Goal: Task Accomplishment & Management: Manage account settings

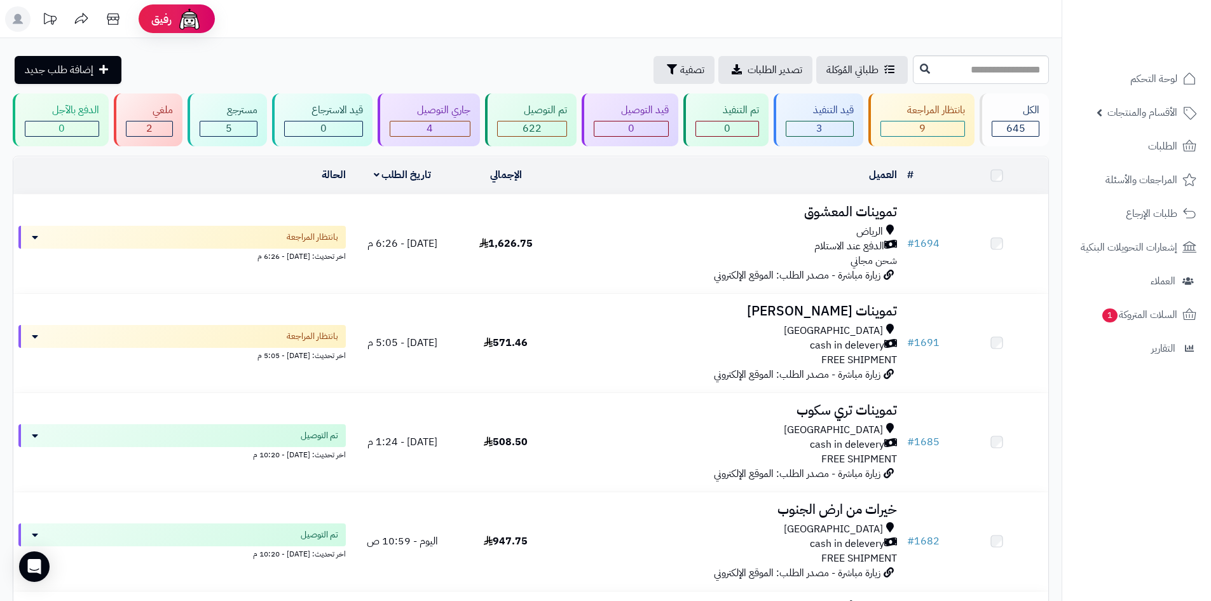
scroll to position [64, 0]
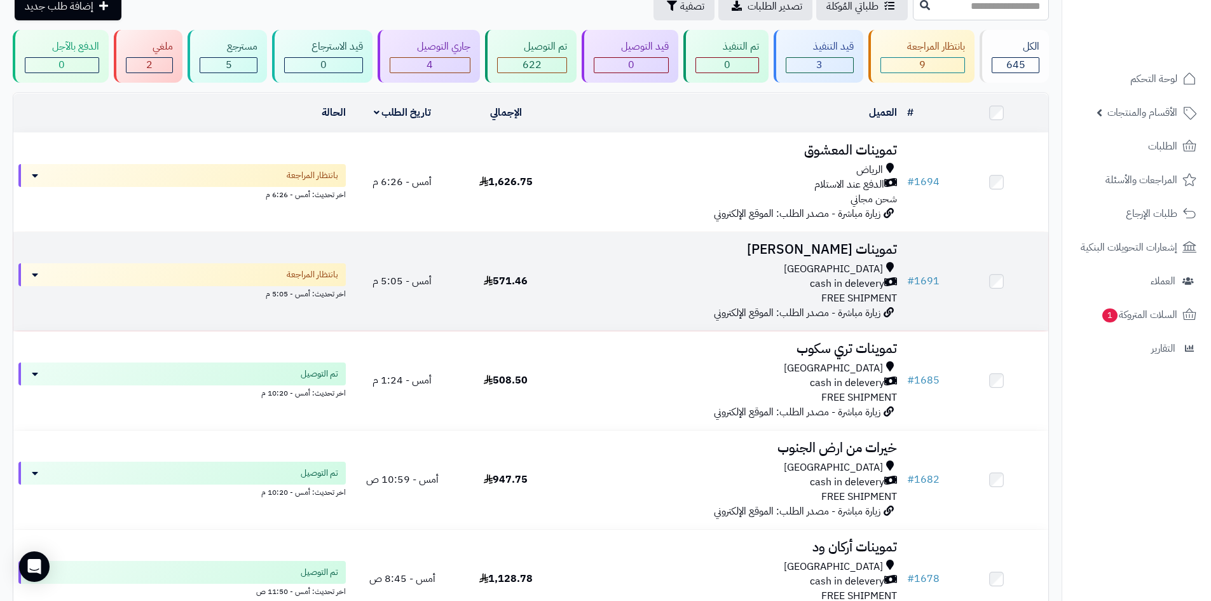
click at [695, 301] on div "Riyadh cash in delevery FREE SHIPMENT" at bounding box center [730, 284] width 334 height 44
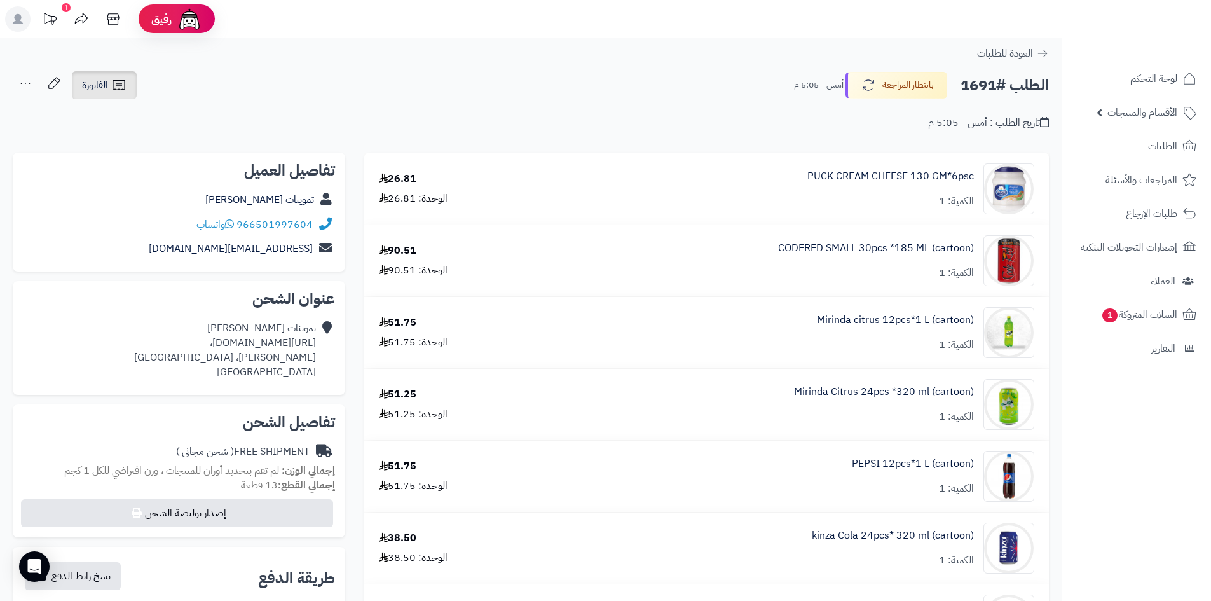
click at [125, 86] on icon at bounding box center [119, 85] width 12 height 10
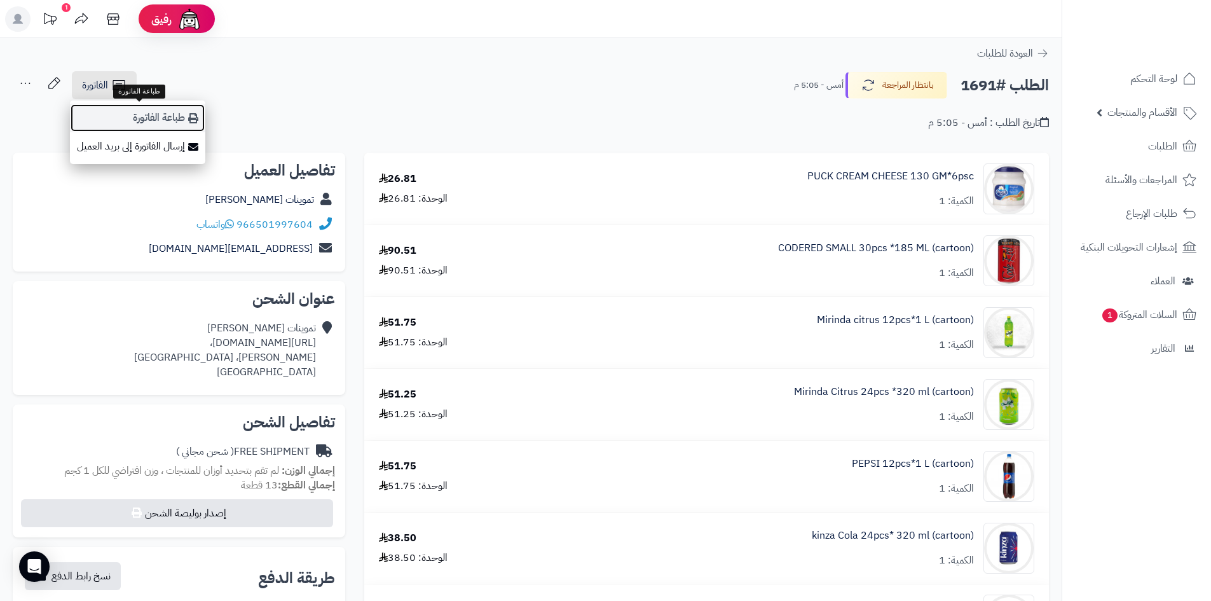
click at [133, 113] on link "طباعة الفاتورة" at bounding box center [137, 118] width 135 height 29
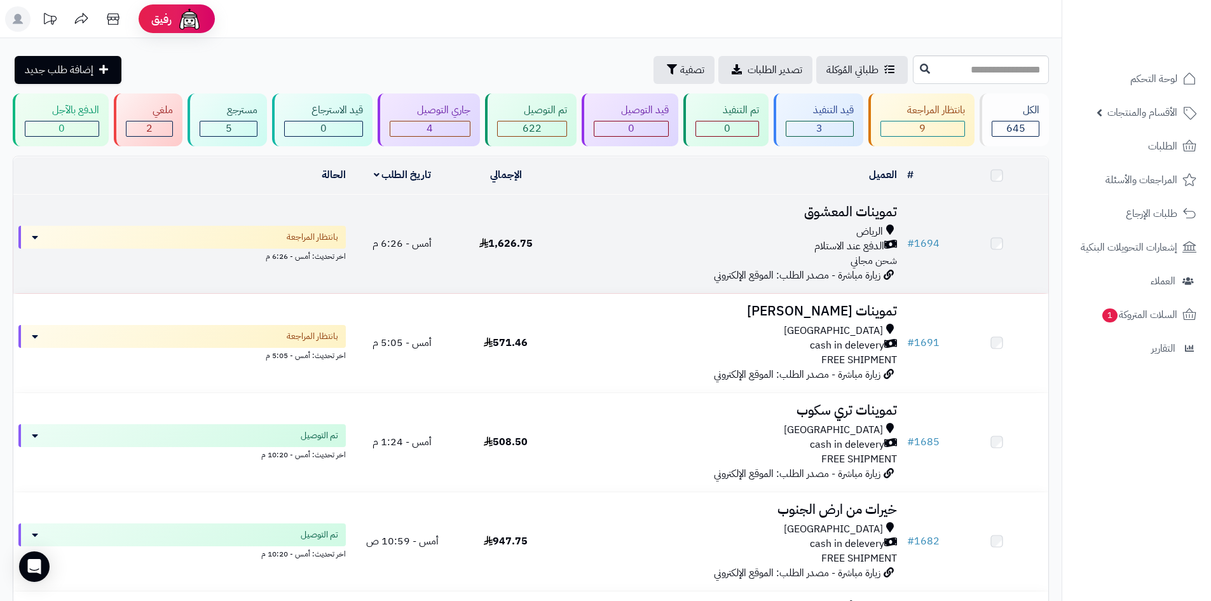
scroll to position [64, 0]
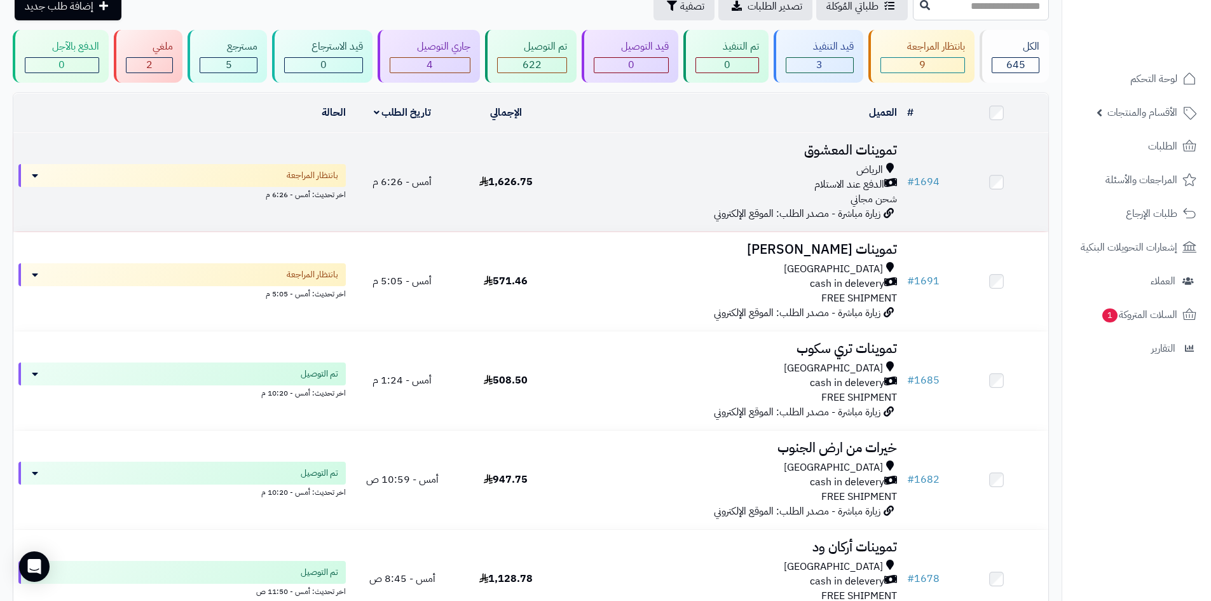
click at [710, 174] on div "الرياض" at bounding box center [730, 170] width 334 height 15
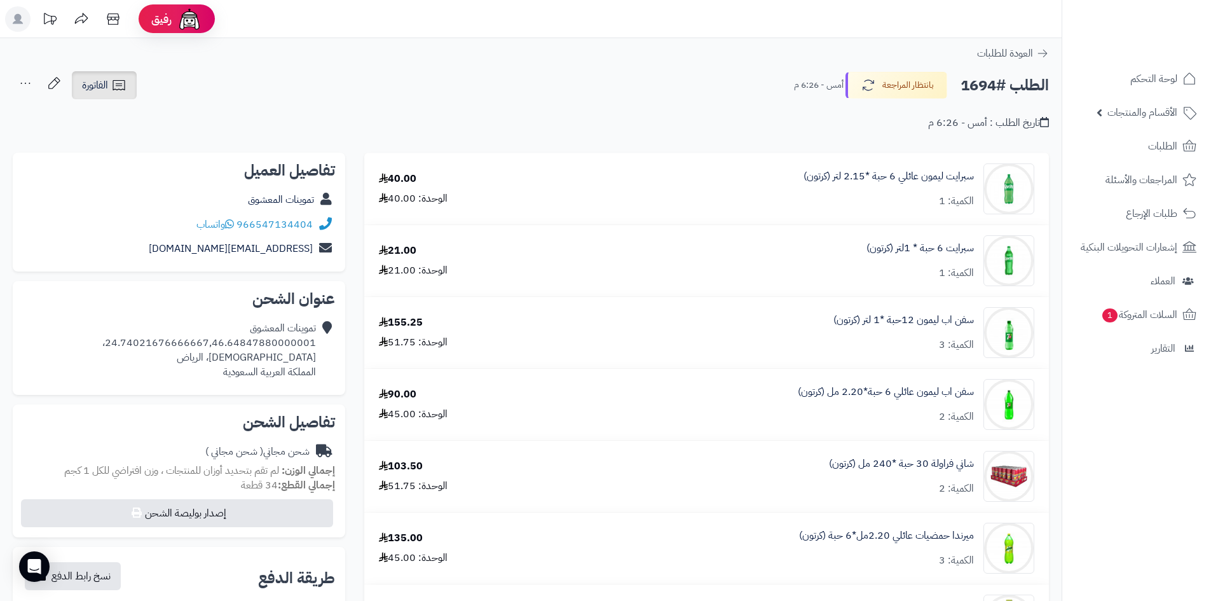
click at [95, 84] on span "الفاتورة" at bounding box center [95, 85] width 26 height 15
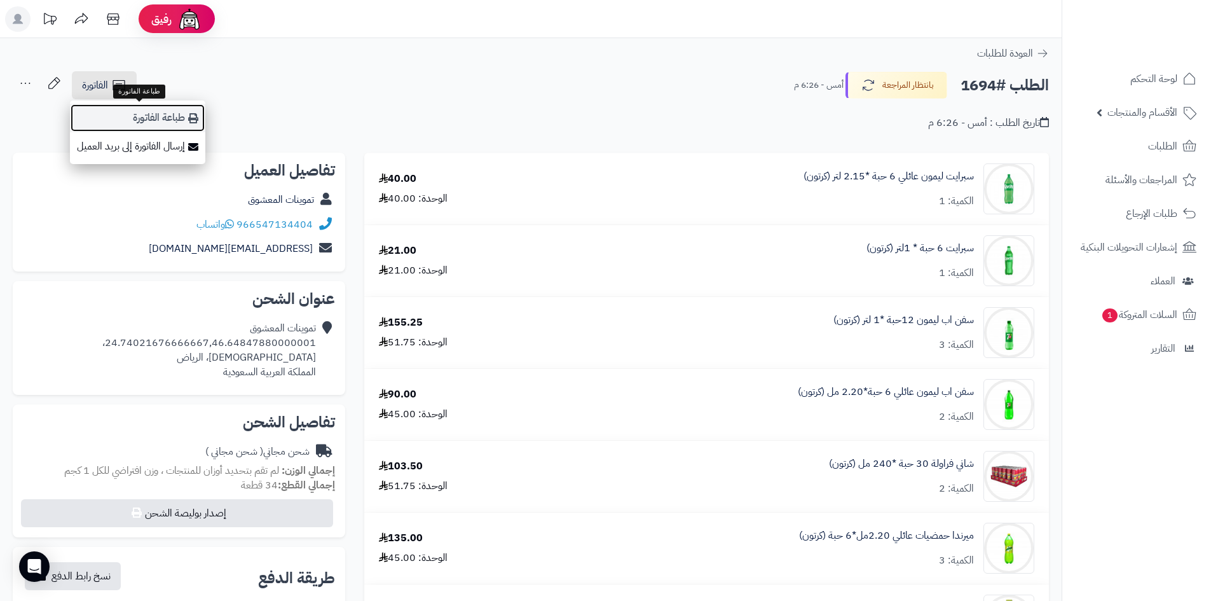
click at [137, 121] on link "طباعة الفاتورة" at bounding box center [137, 118] width 135 height 29
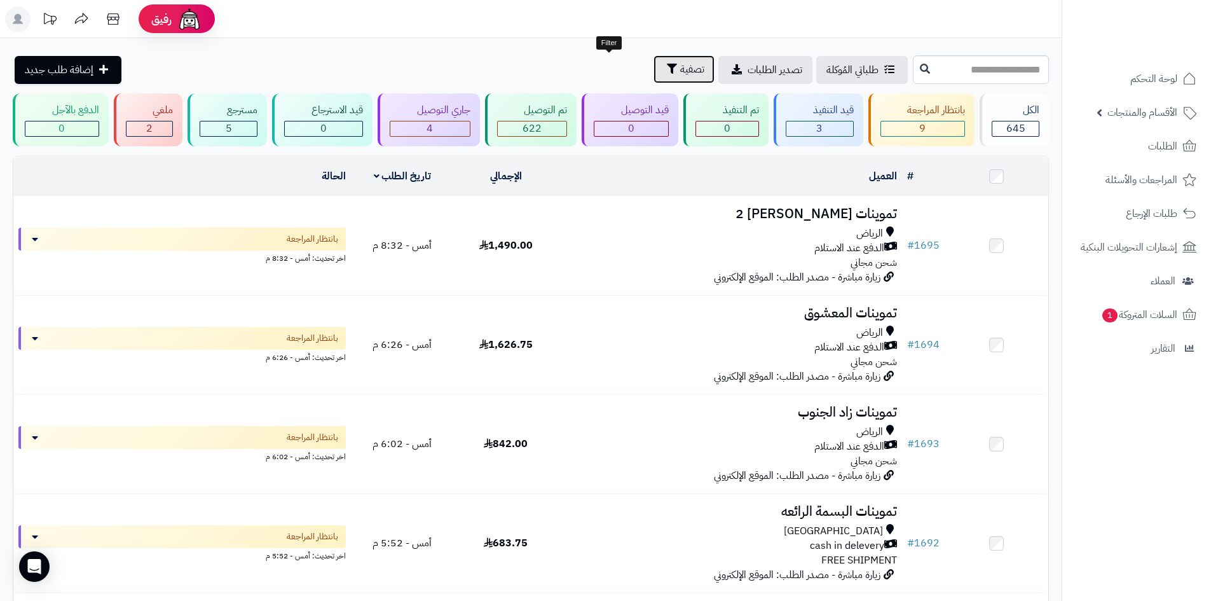
click at [667, 66] on icon "button" at bounding box center [672, 69] width 10 height 10
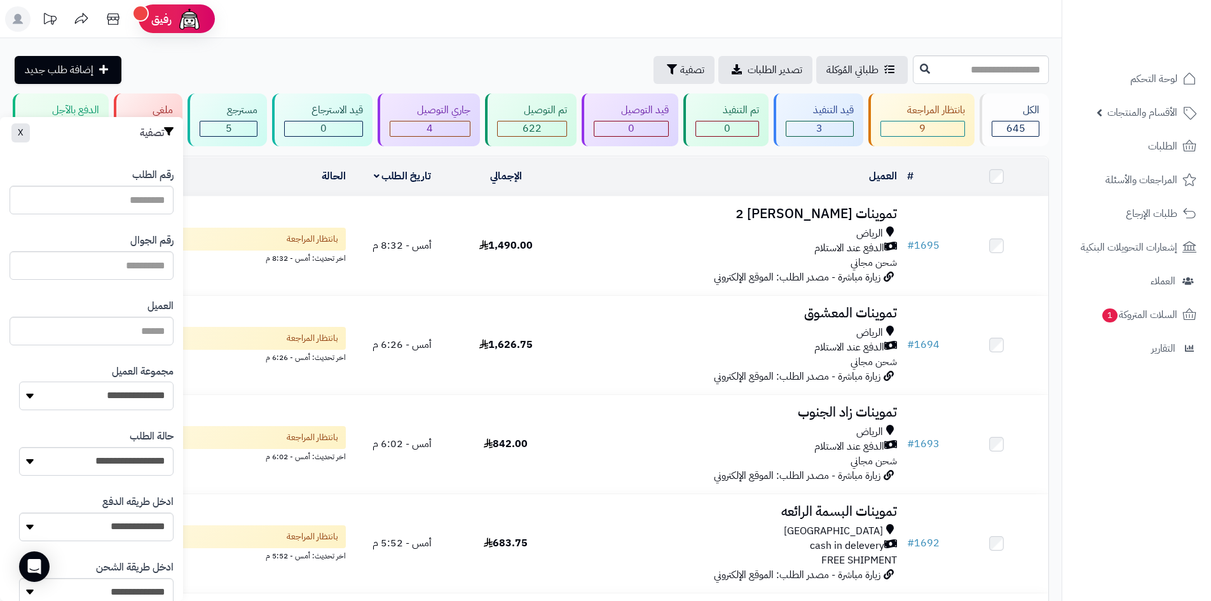
click at [97, 393] on select "**********" at bounding box center [96, 395] width 154 height 29
select select "*"
click at [19, 381] on select "**********" at bounding box center [96, 395] width 154 height 29
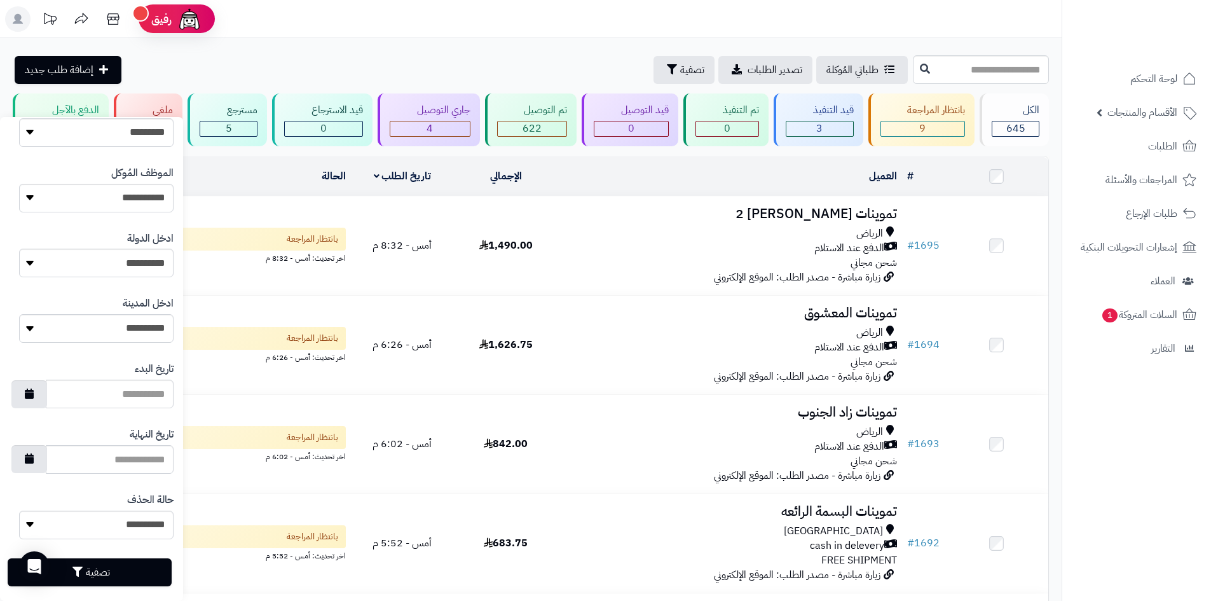
scroll to position [540, 0]
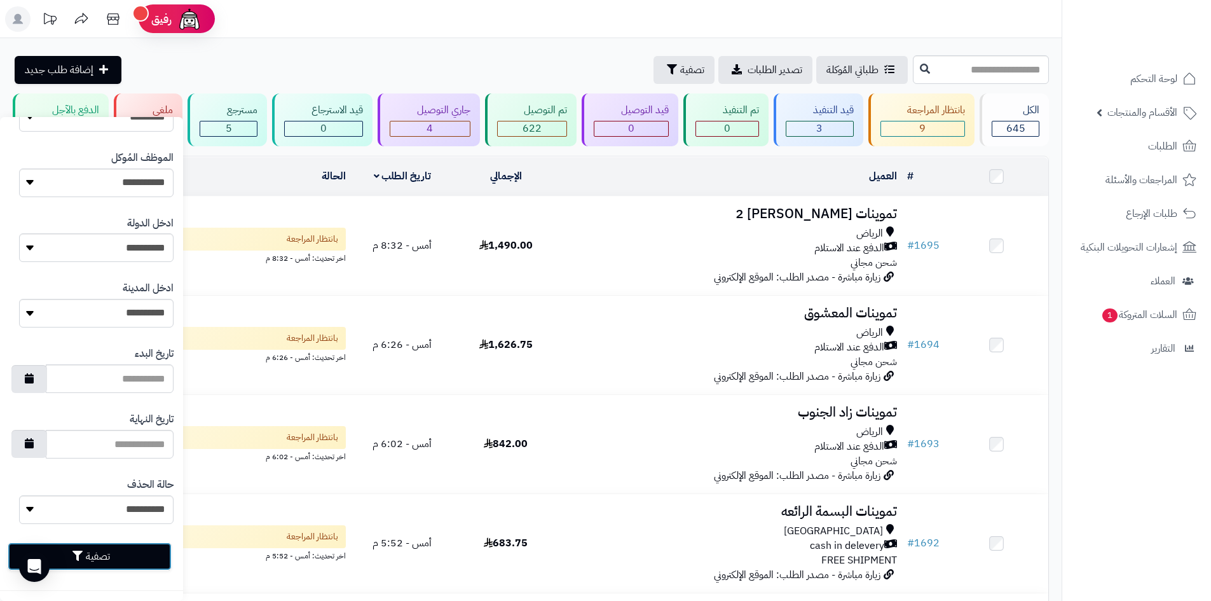
click at [85, 545] on button "تصفية" at bounding box center [90, 556] width 164 height 28
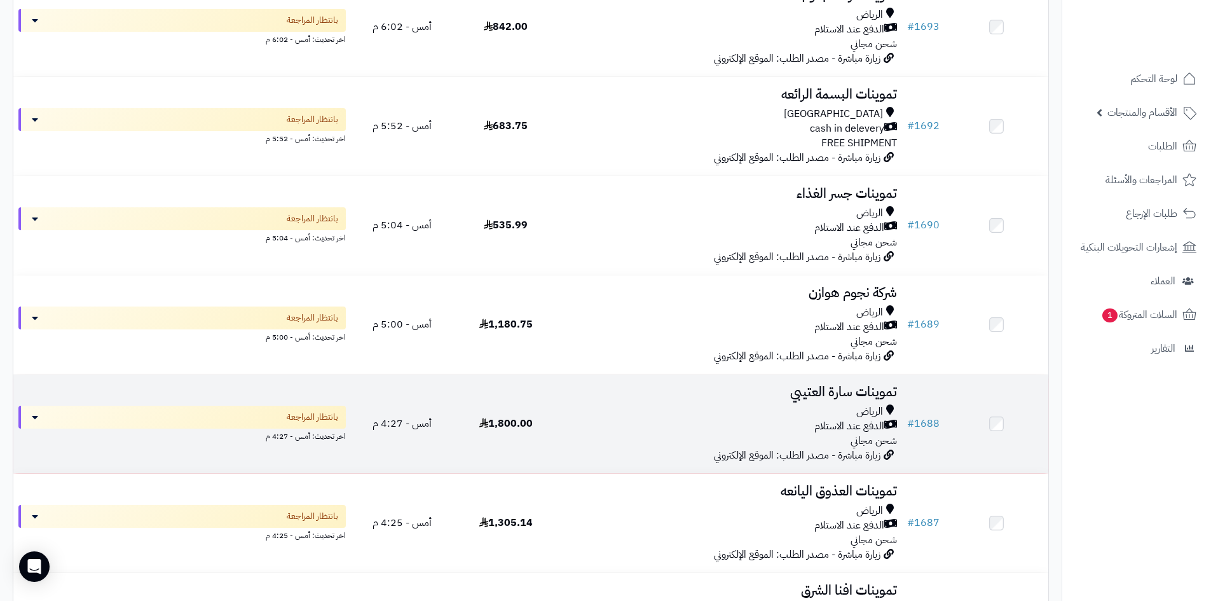
scroll to position [254, 0]
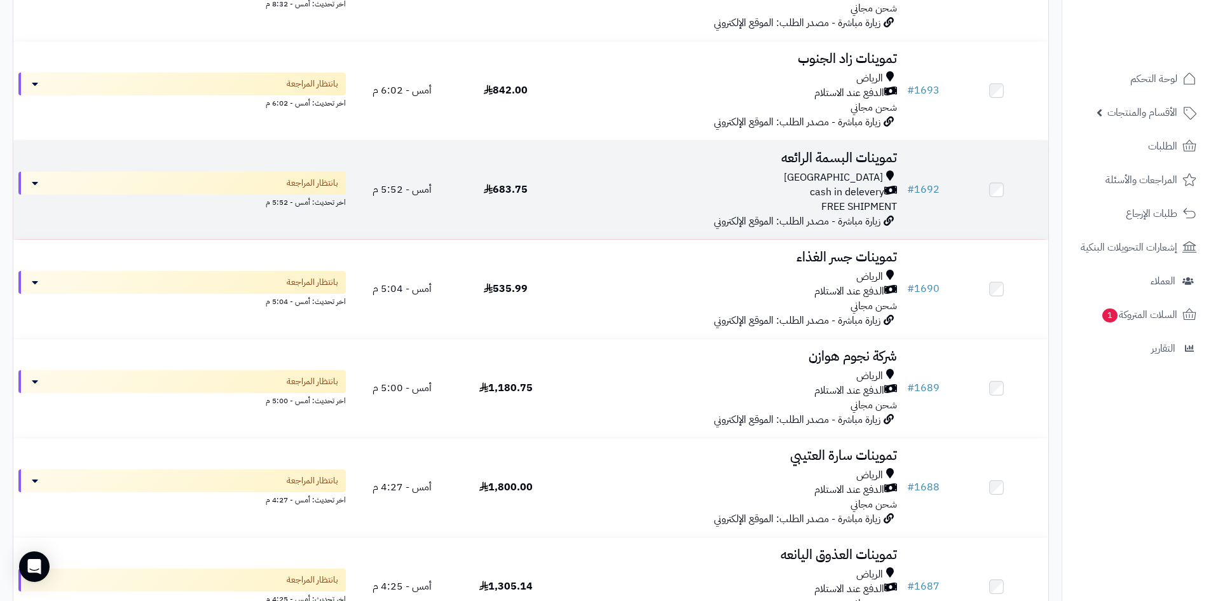
click at [791, 173] on div "[GEOGRAPHIC_DATA]" at bounding box center [730, 177] width 334 height 15
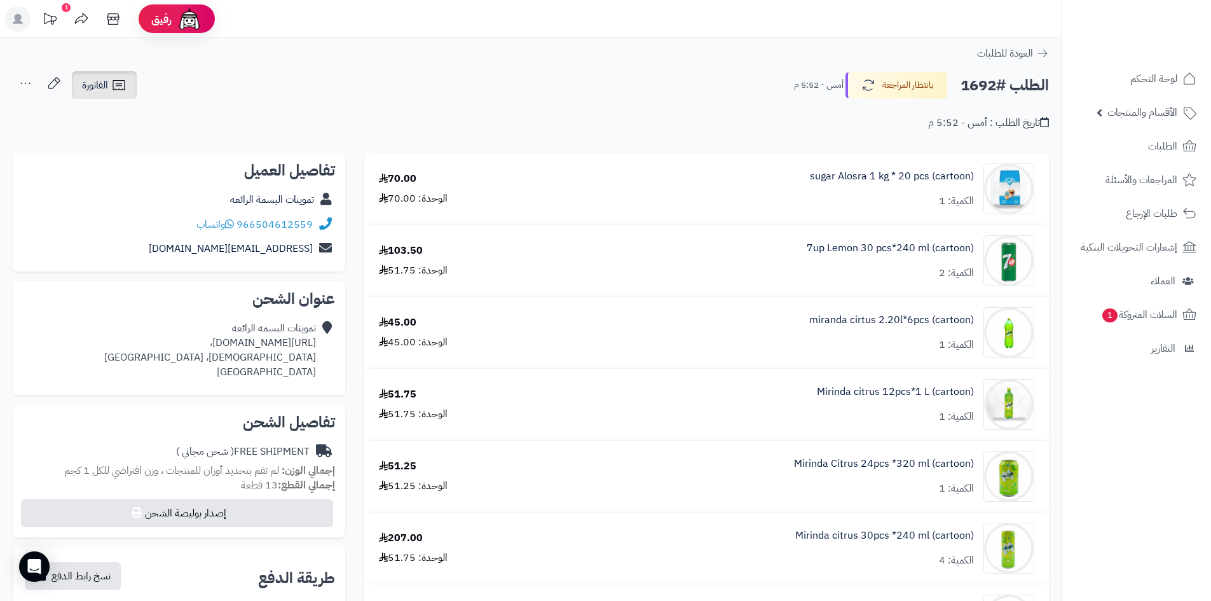
click at [92, 95] on link "الفاتورة" at bounding box center [104, 85] width 65 height 28
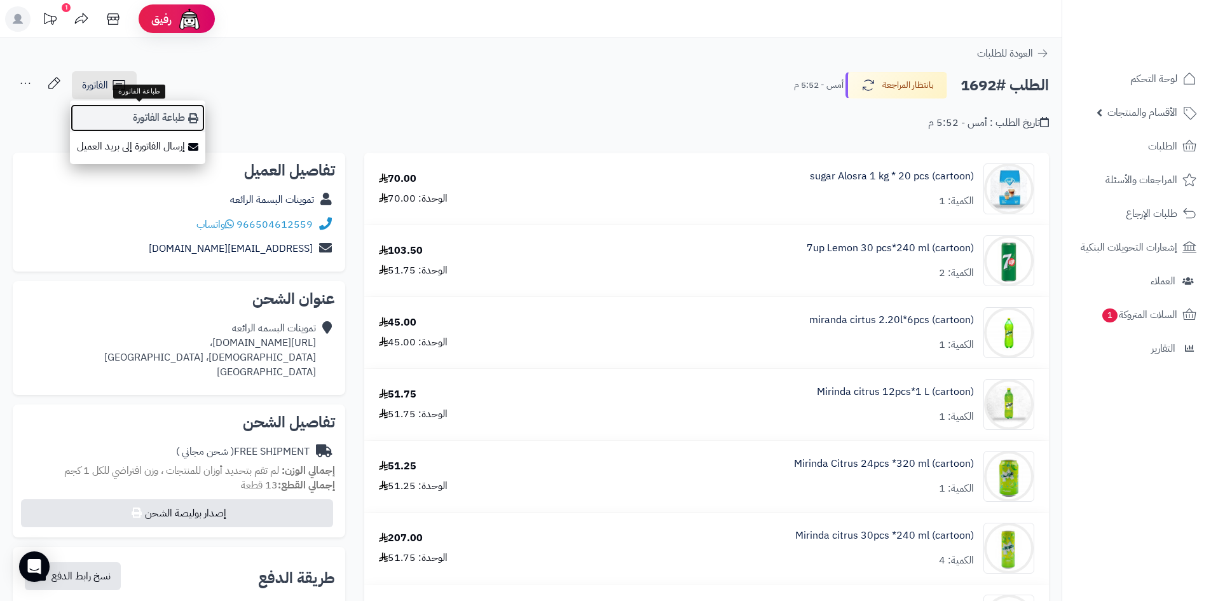
click at [151, 118] on link "طباعة الفاتورة" at bounding box center [137, 118] width 135 height 29
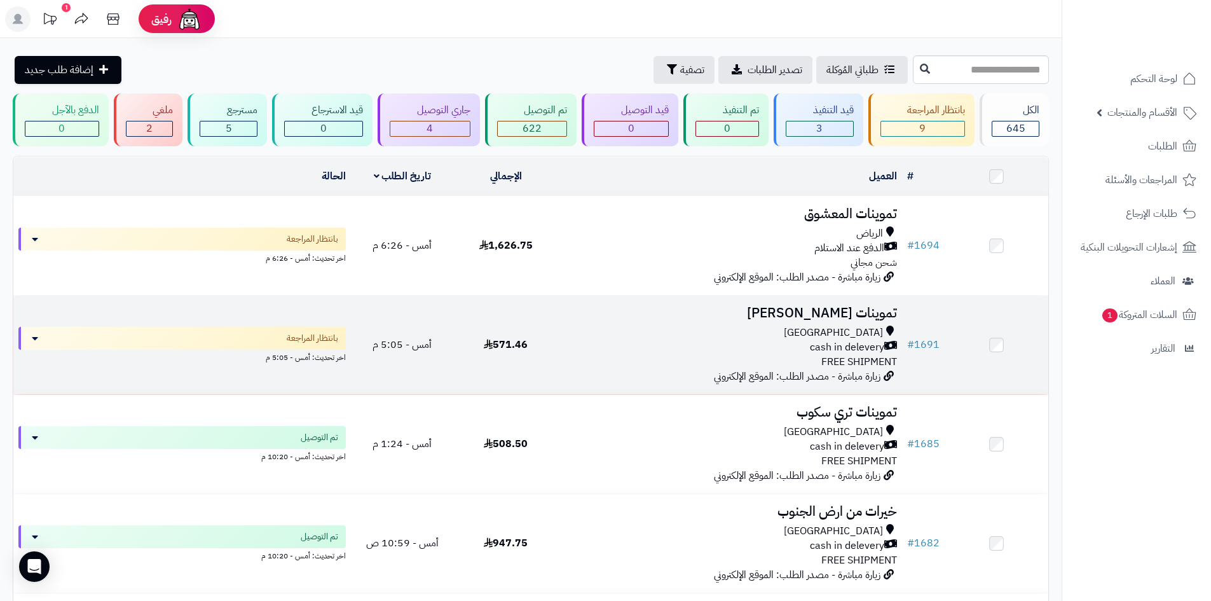
click at [734, 342] on div "cash in delevery" at bounding box center [730, 347] width 334 height 15
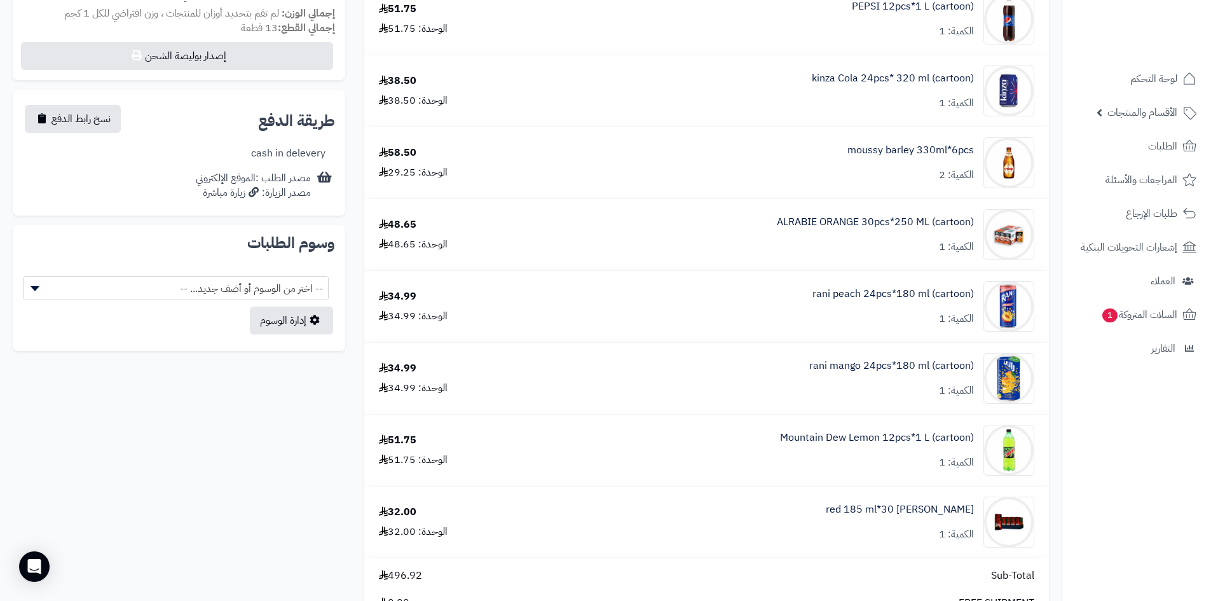
scroll to position [572, 0]
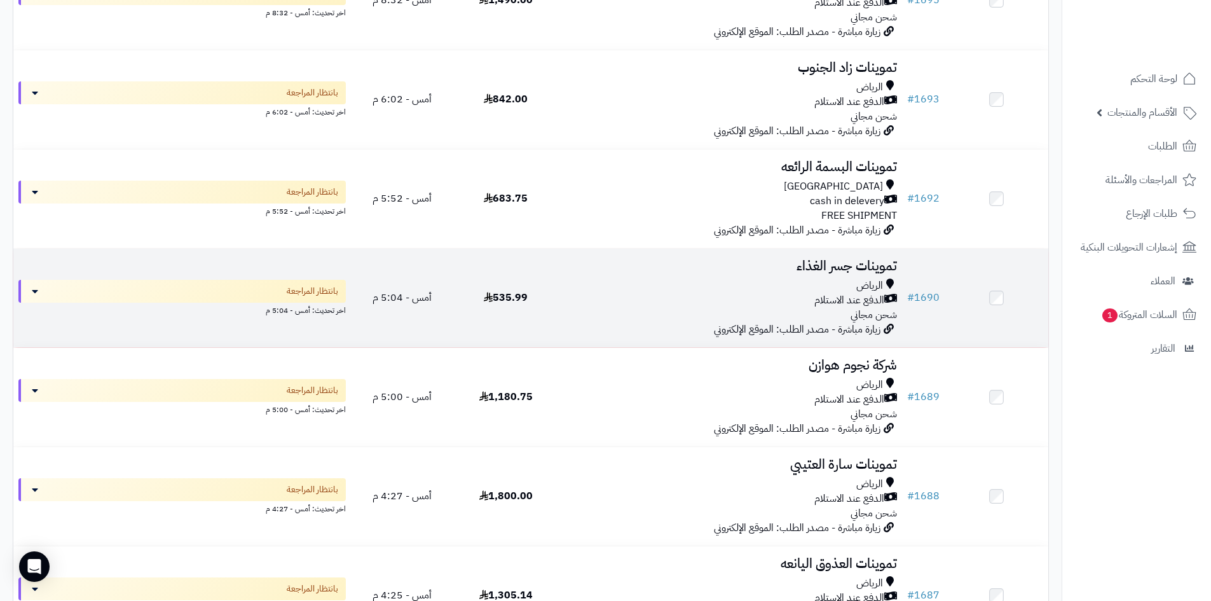
scroll to position [254, 0]
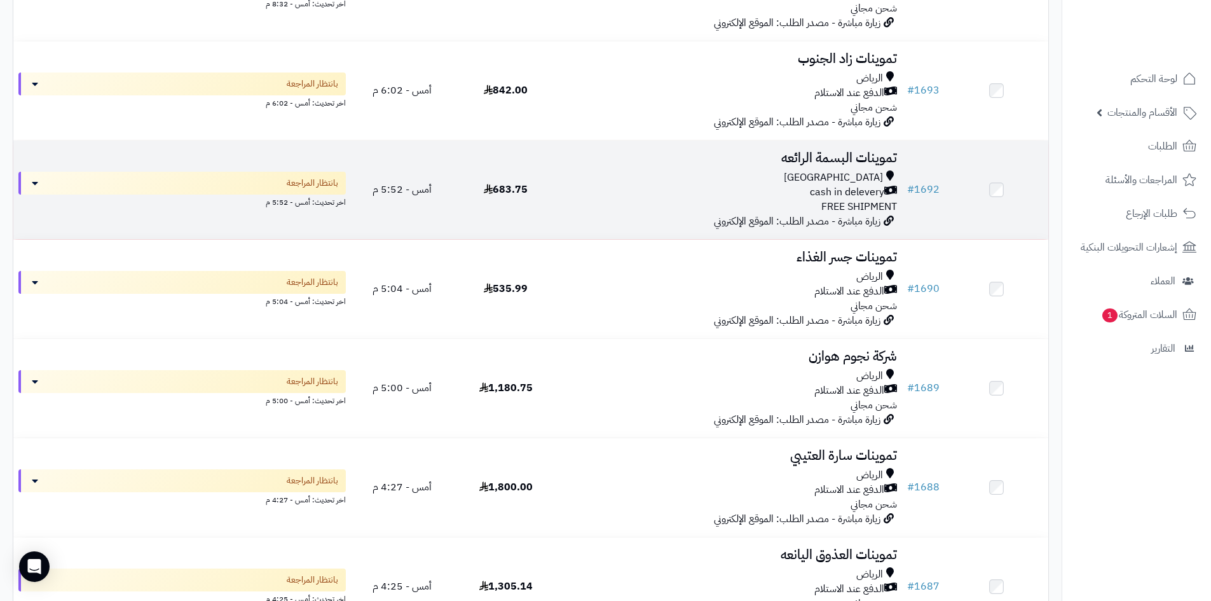
click at [739, 217] on span "زيارة مباشرة - مصدر الطلب: الموقع الإلكتروني" at bounding box center [797, 221] width 167 height 15
click at [570, 193] on div "cash in delevery" at bounding box center [730, 192] width 334 height 15
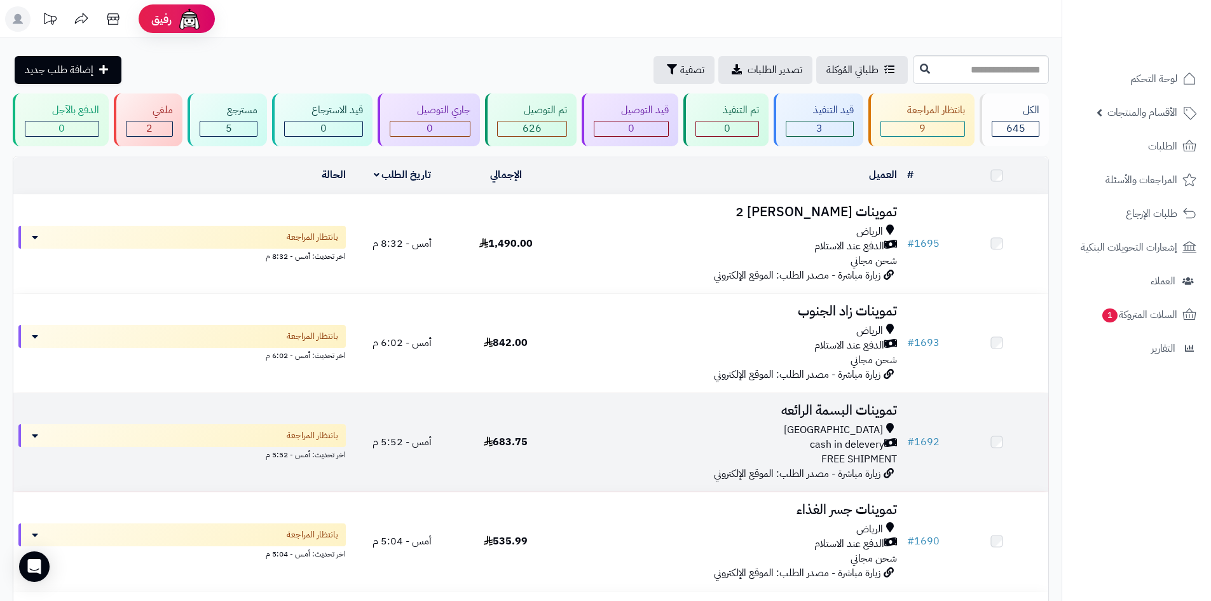
scroll to position [254, 0]
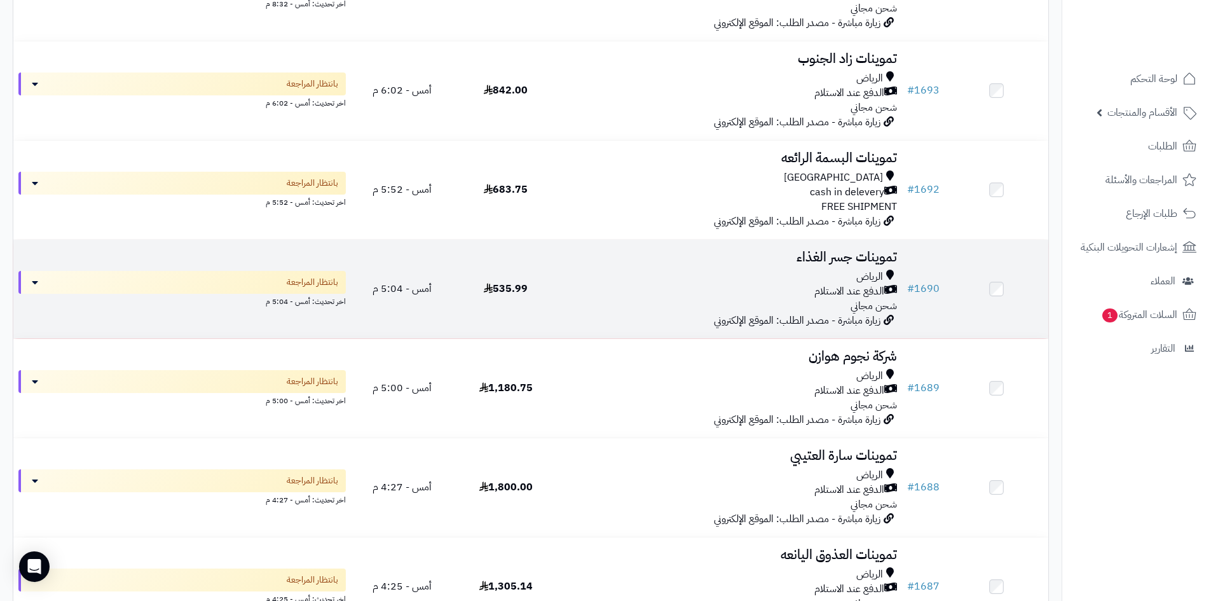
click at [829, 270] on div "الرياض" at bounding box center [730, 277] width 334 height 15
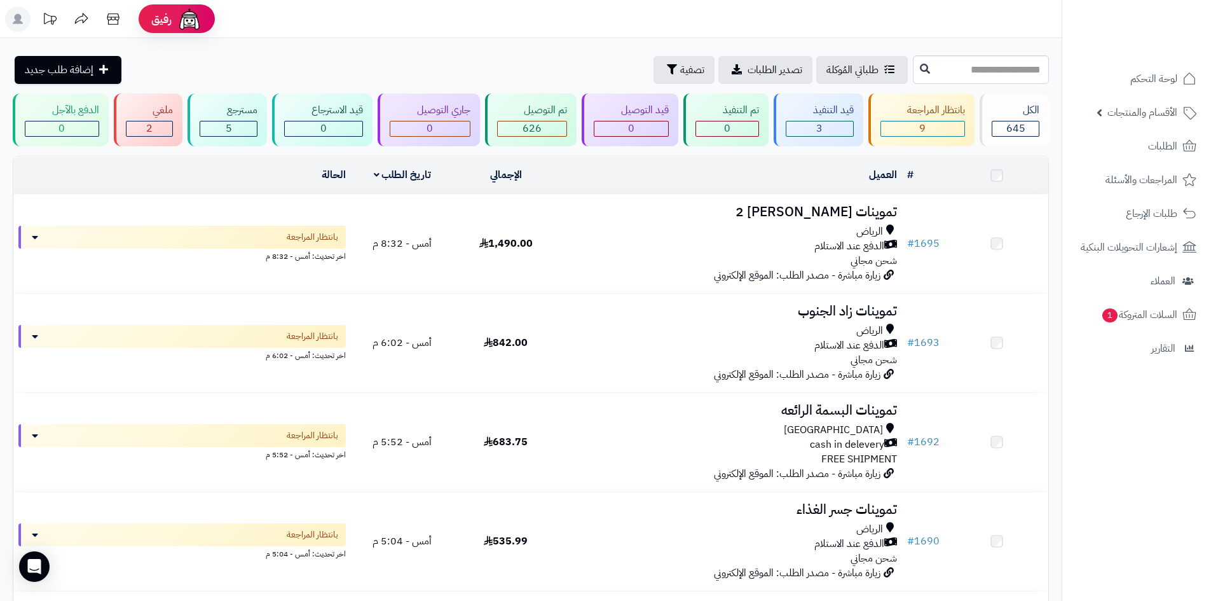
scroll to position [254, 0]
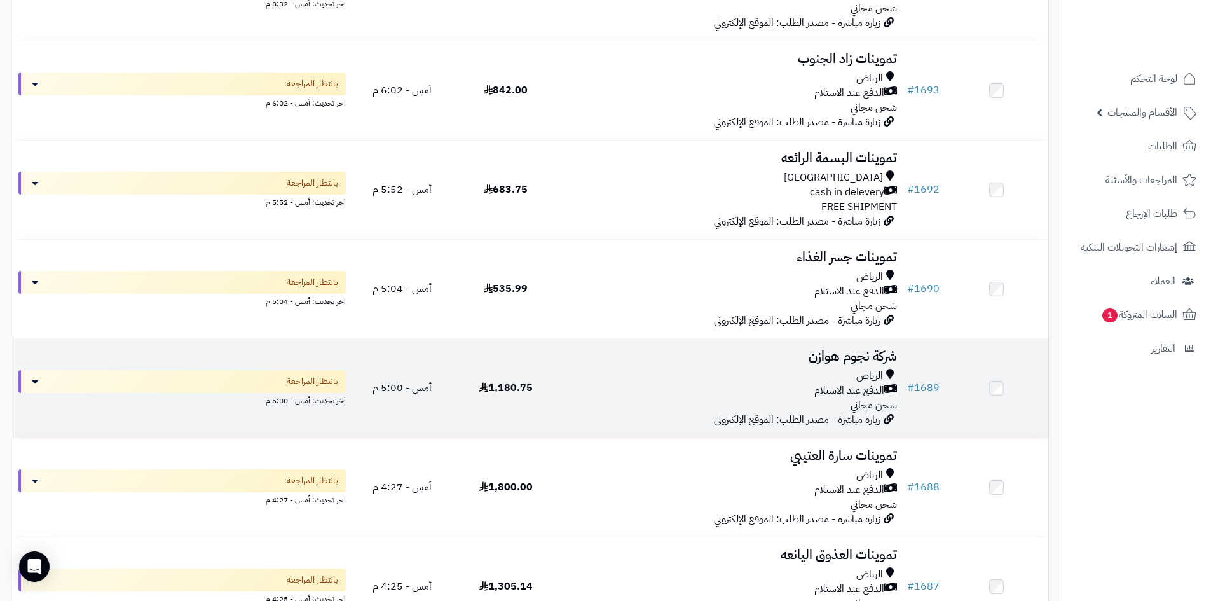
click at [800, 389] on div "الدفع عند الاستلام" at bounding box center [730, 390] width 334 height 15
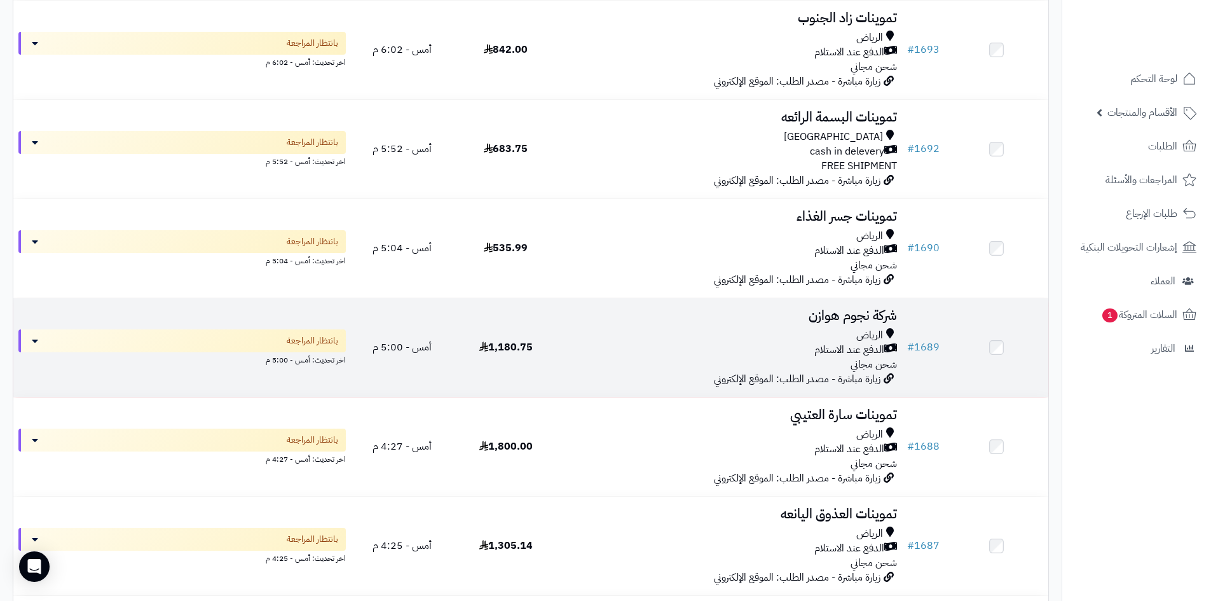
scroll to position [318, 0]
